Goal: Information Seeking & Learning: Learn about a topic

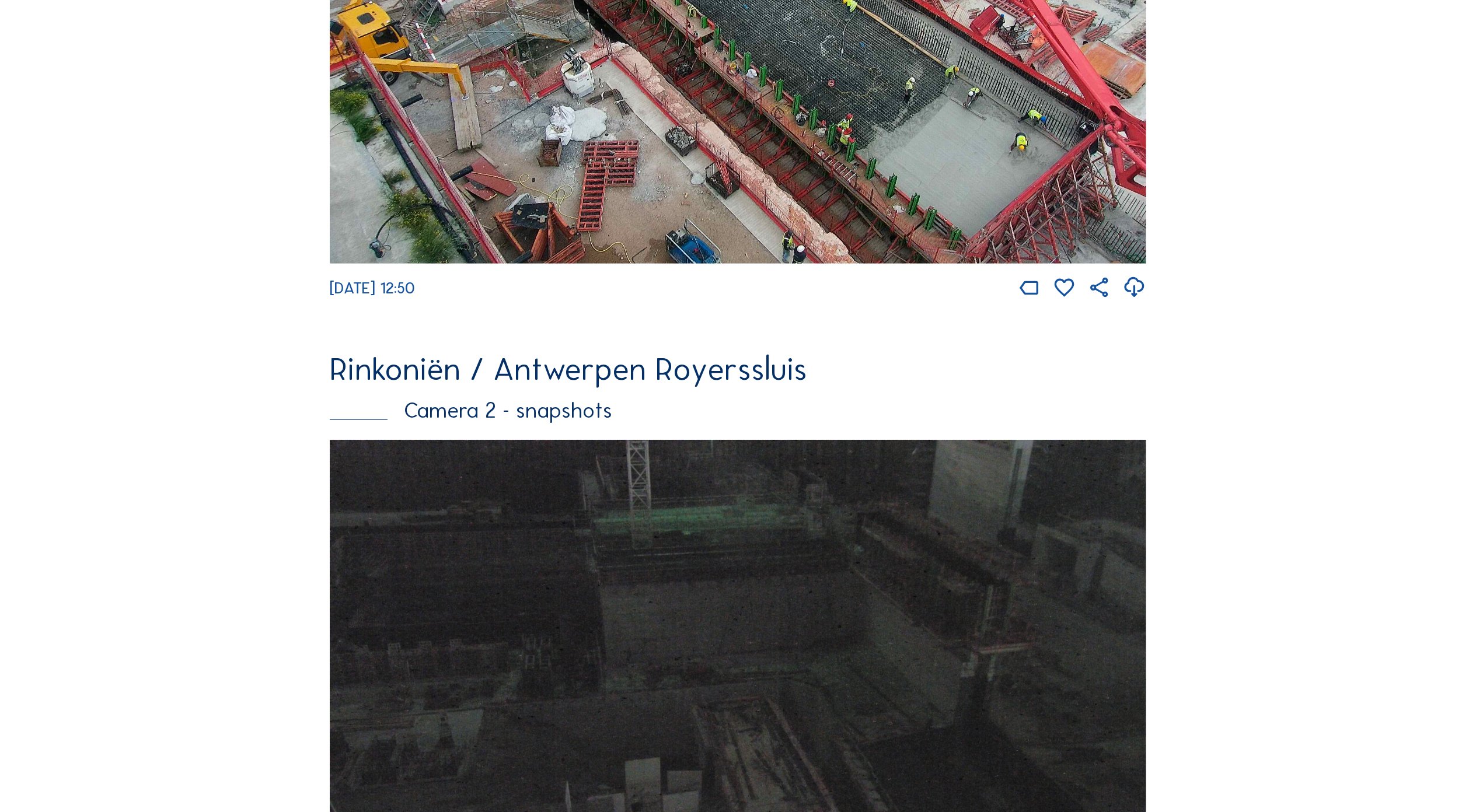
click at [804, 510] on img at bounding box center [738, 678] width 816 height 479
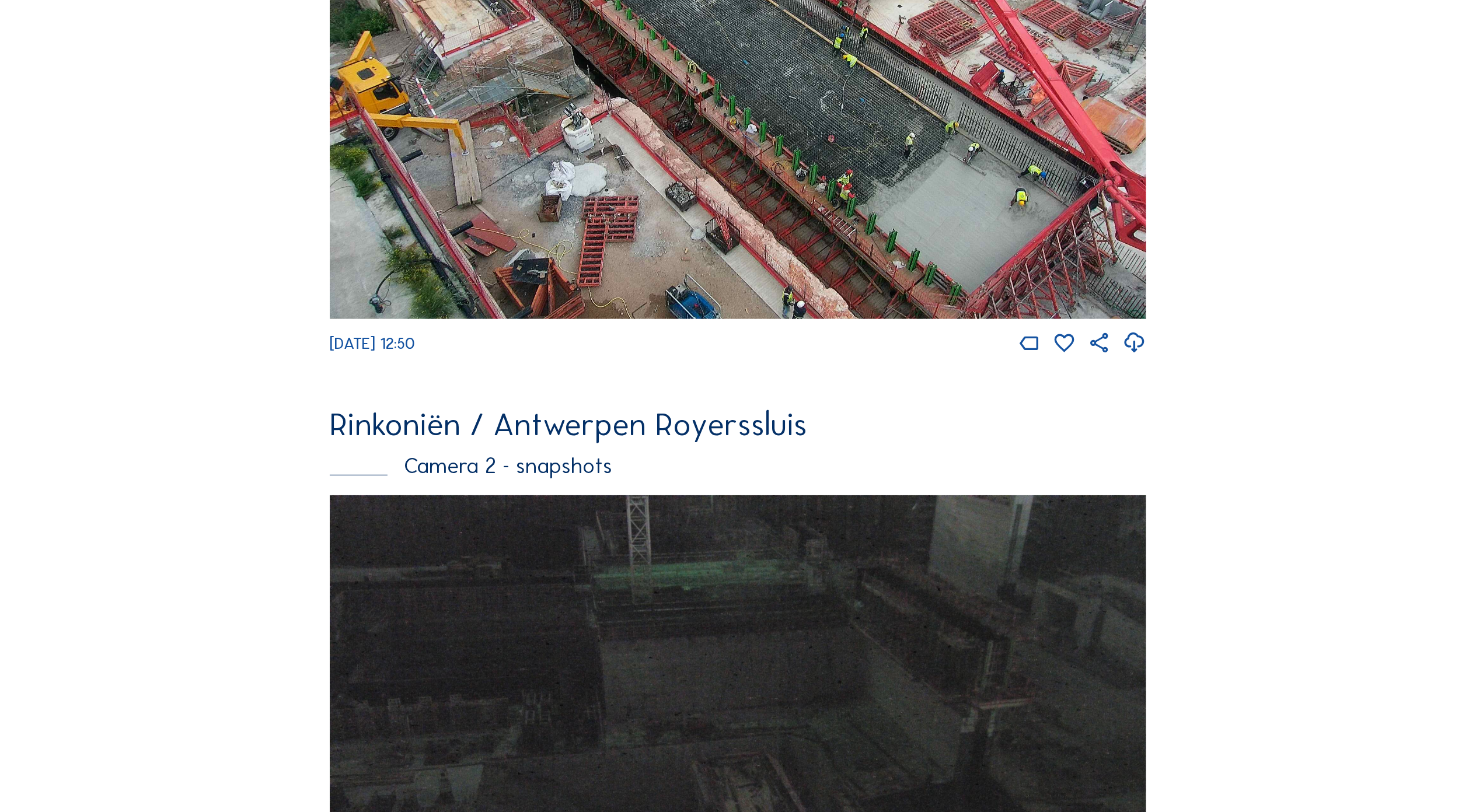
scroll to position [388, 0]
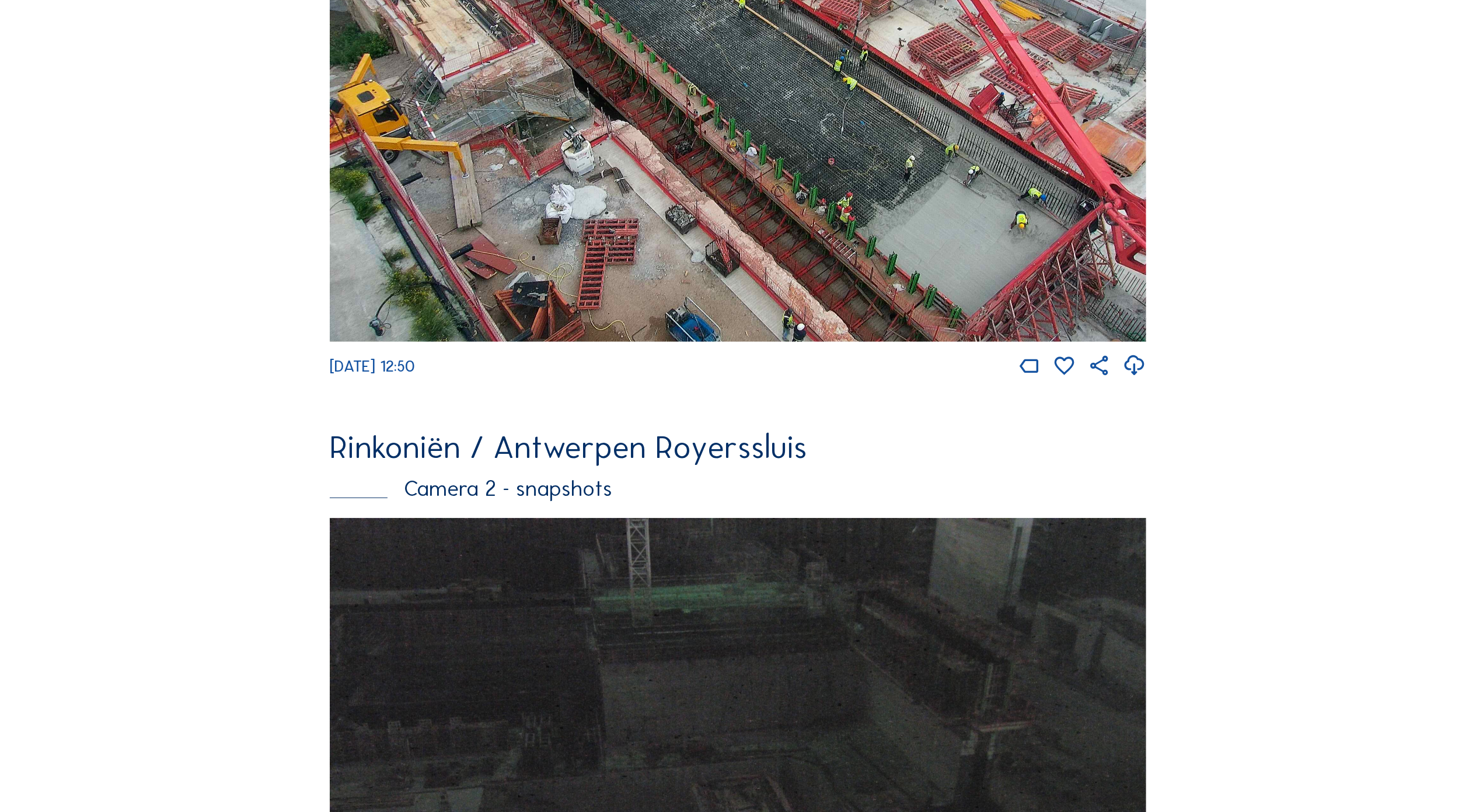
drag, startPoint x: 712, startPoint y: 446, endPoint x: 696, endPoint y: 410, distance: 39.4
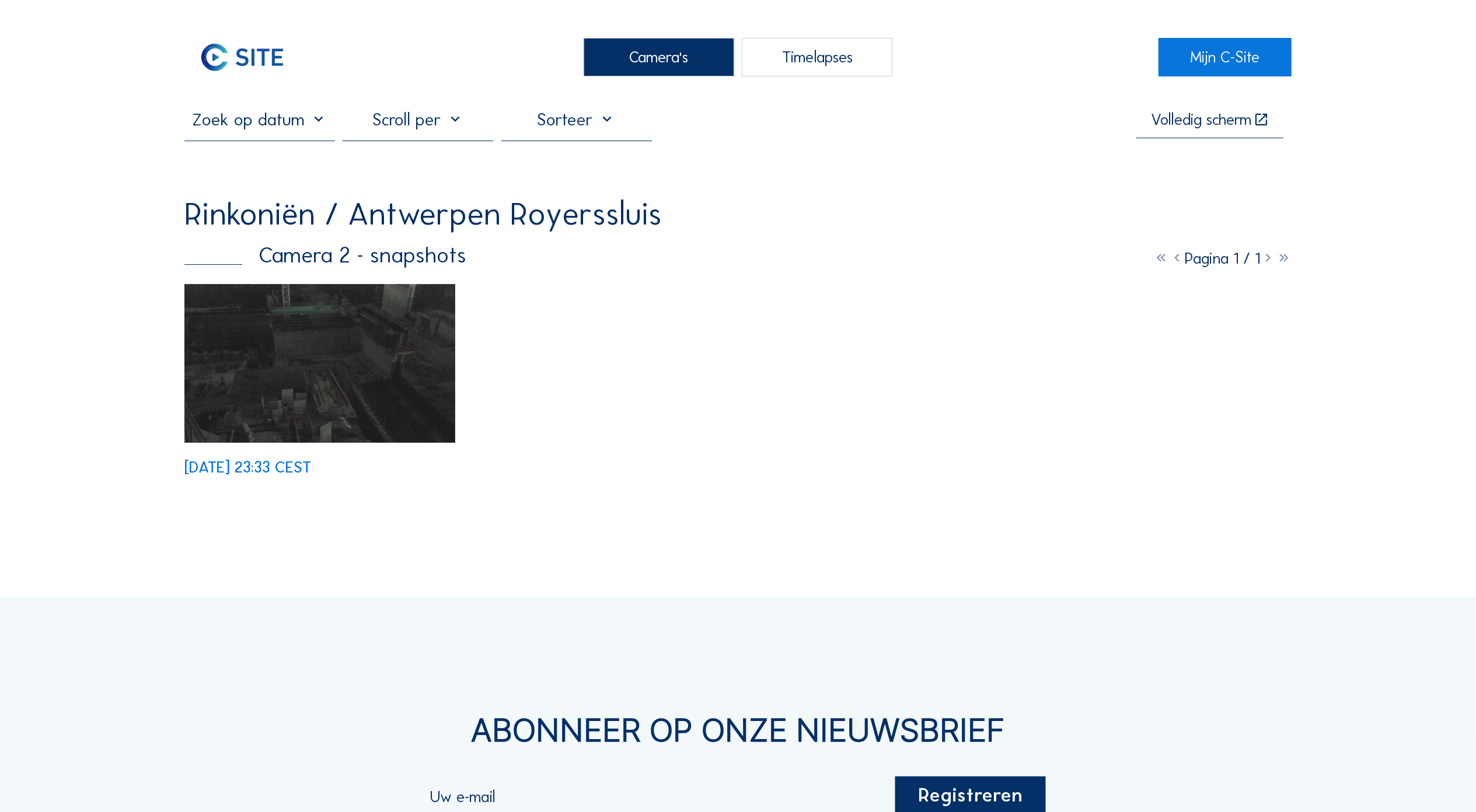
click at [374, 350] on img at bounding box center [319, 362] width 270 height 158
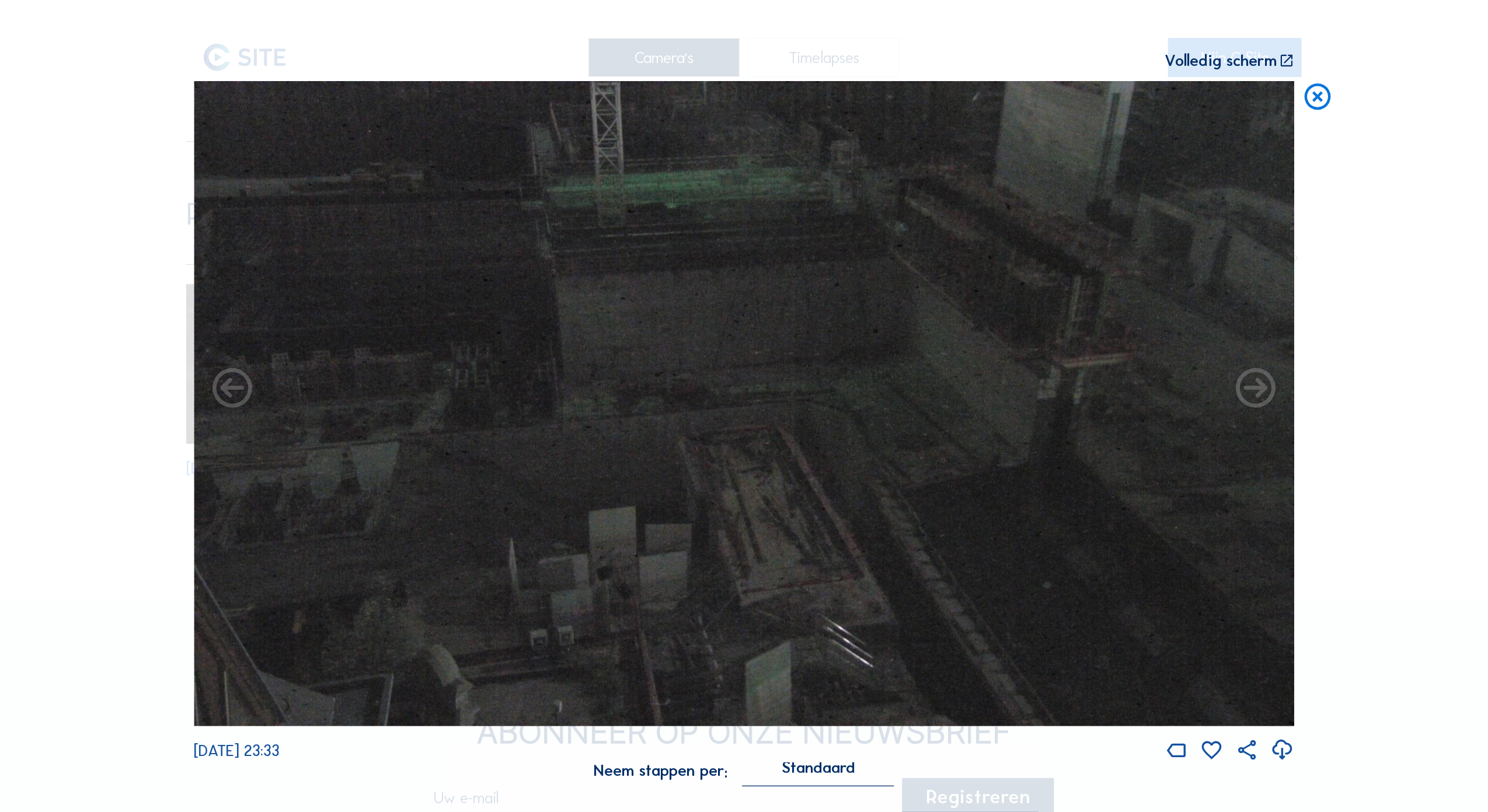
click at [1315, 100] on icon at bounding box center [1317, 97] width 32 height 32
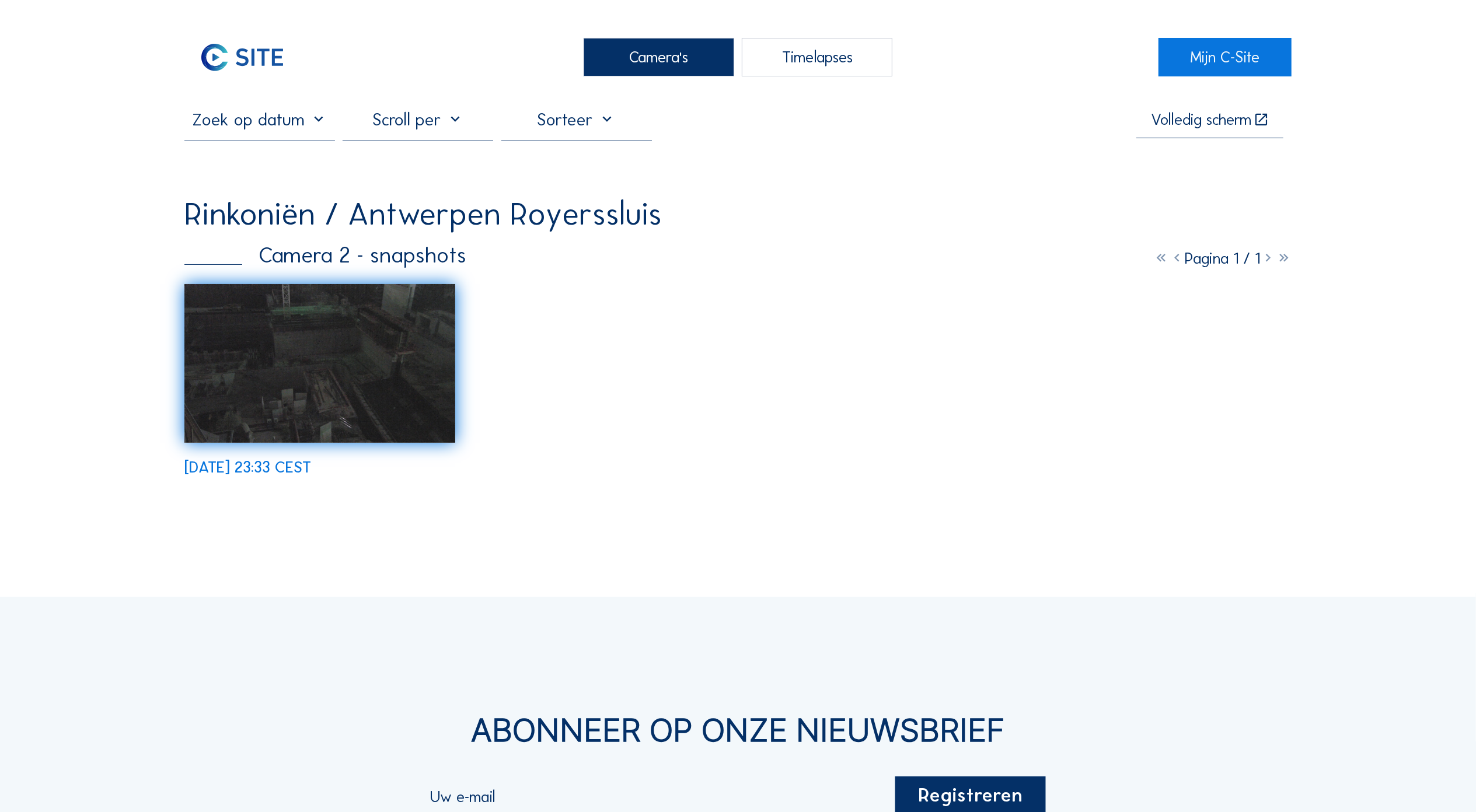
click at [645, 56] on div "Camera's" at bounding box center [658, 57] width 150 height 39
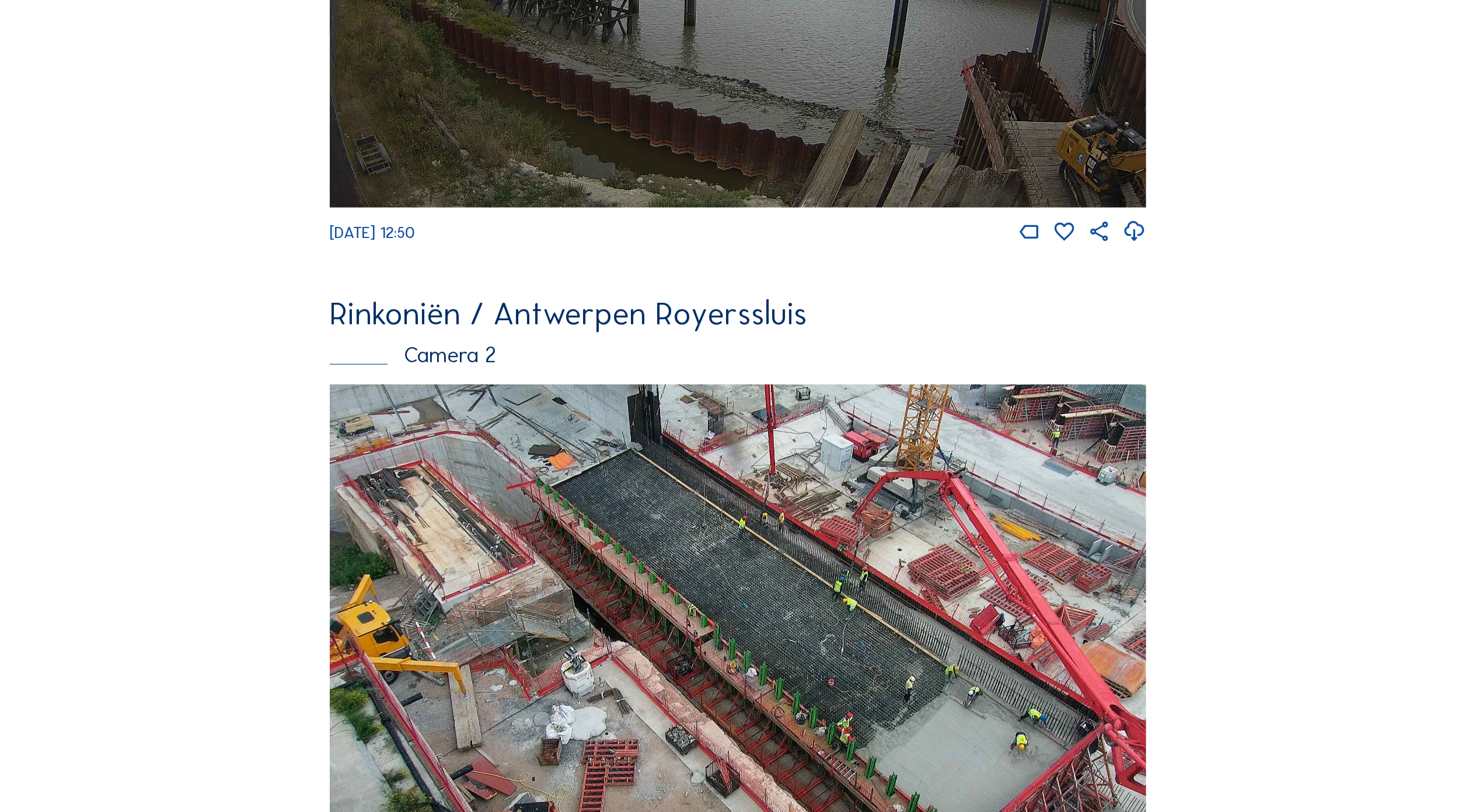
scroll to position [488, 0]
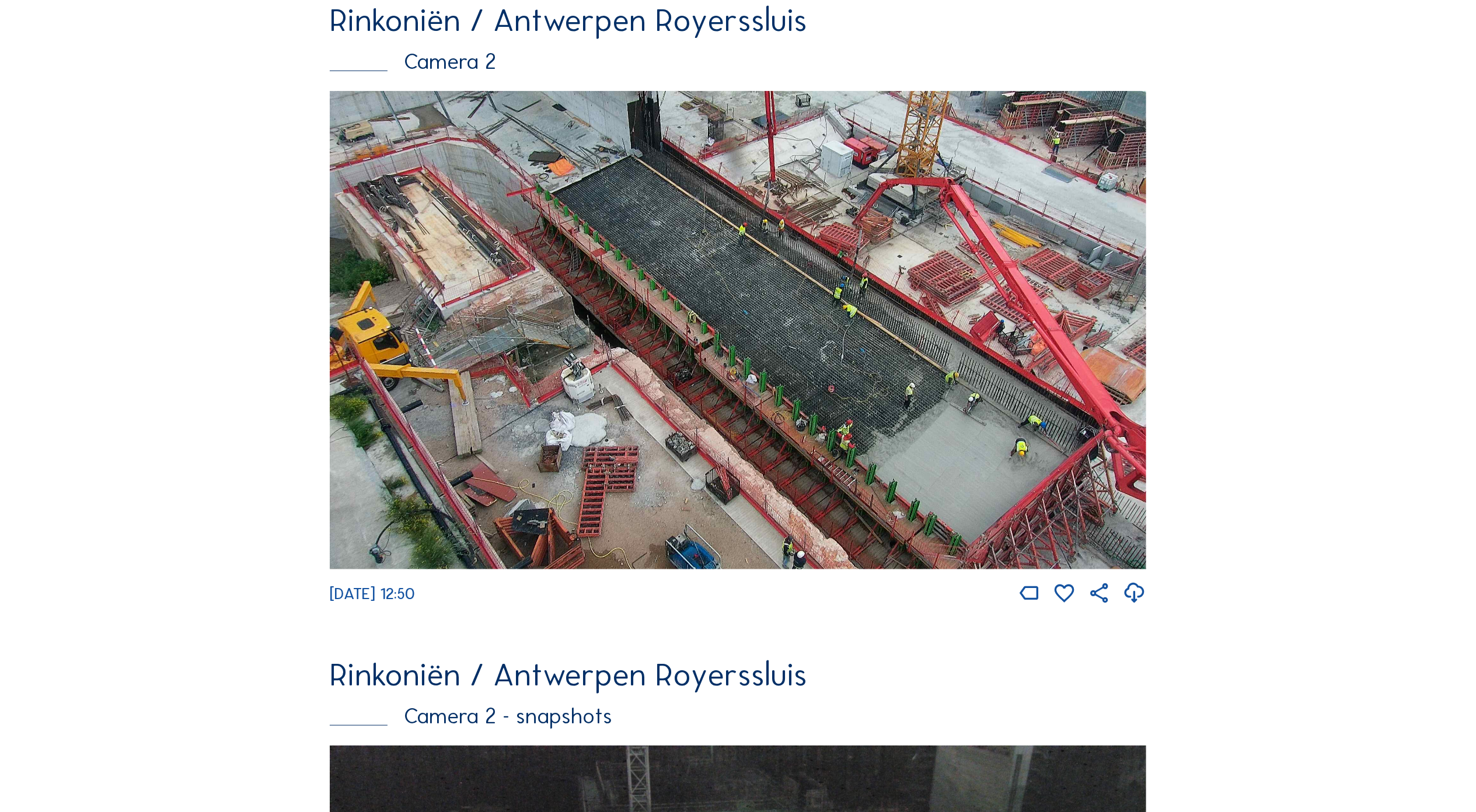
click at [795, 372] on img at bounding box center [738, 330] width 816 height 479
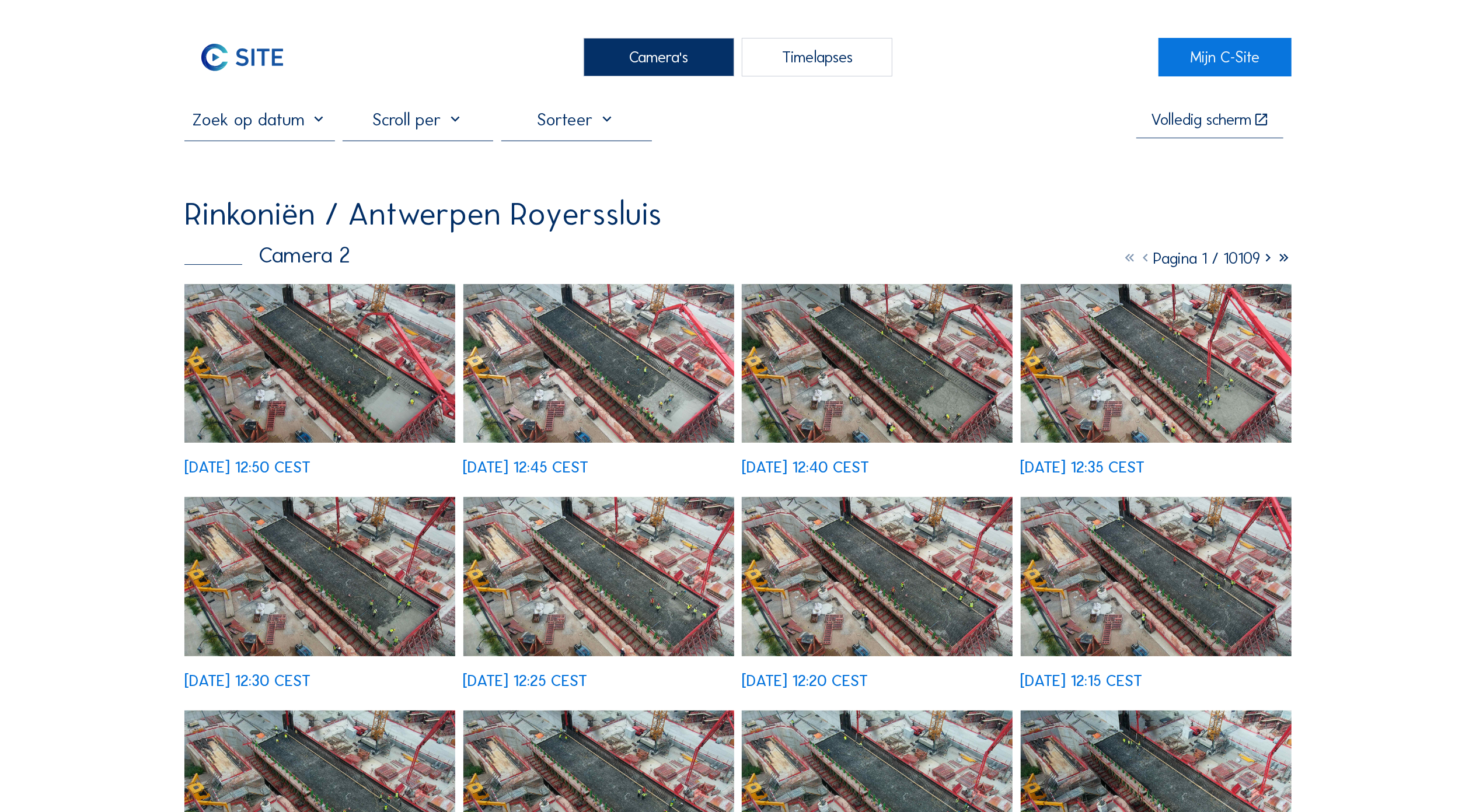
click at [341, 382] on img at bounding box center [319, 362] width 270 height 158
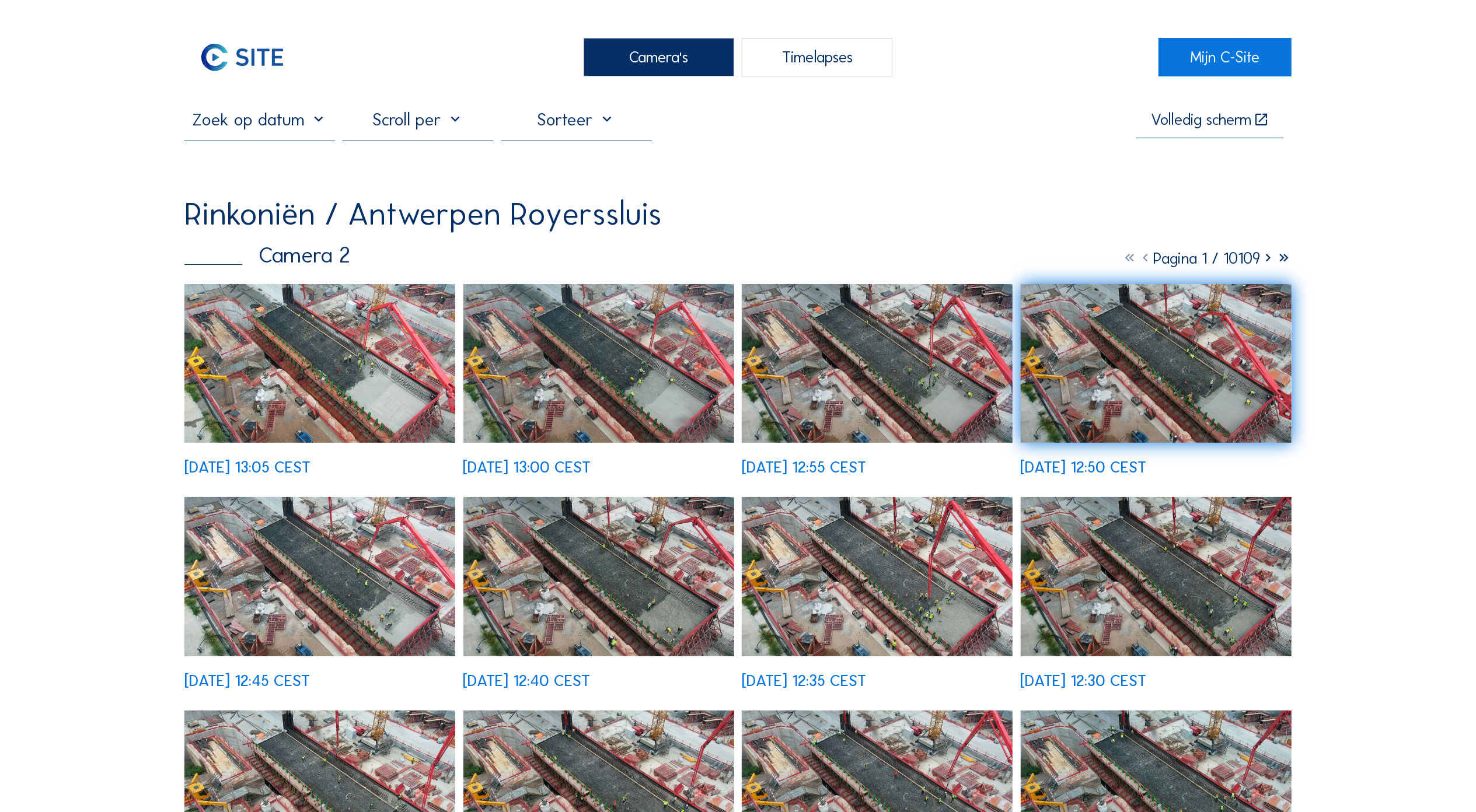
click at [355, 385] on img at bounding box center [319, 362] width 270 height 158
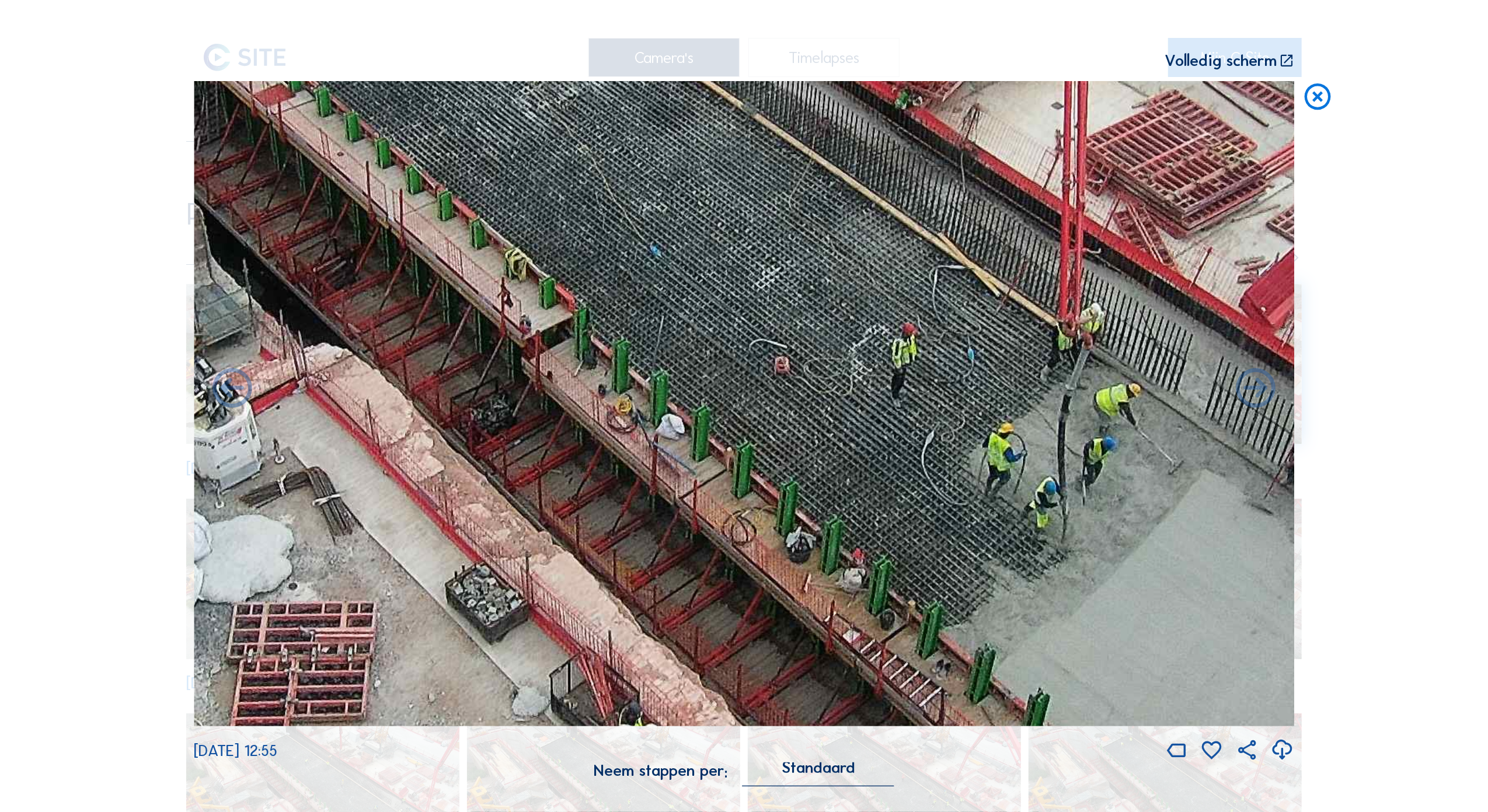
drag, startPoint x: 678, startPoint y: 384, endPoint x: 822, endPoint y: 412, distance: 146.7
click at [822, 412] on img at bounding box center [744, 403] width 1100 height 644
